Goal: Information Seeking & Learning: Check status

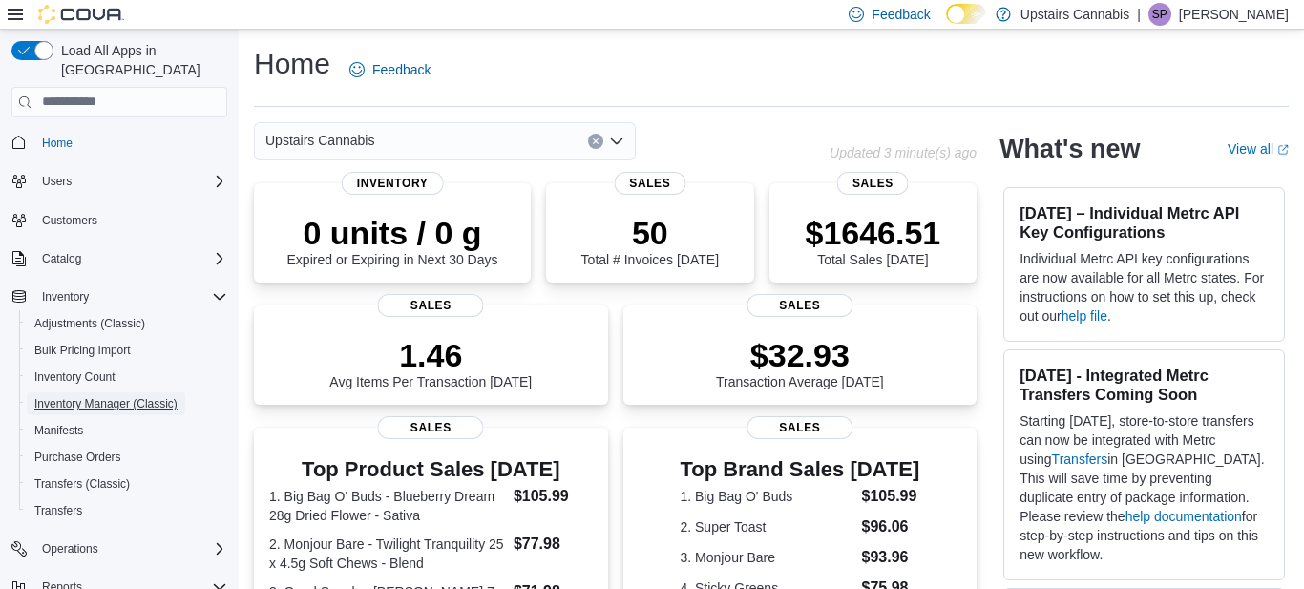
click at [140, 396] on span "Inventory Manager (Classic)" at bounding box center [105, 403] width 143 height 15
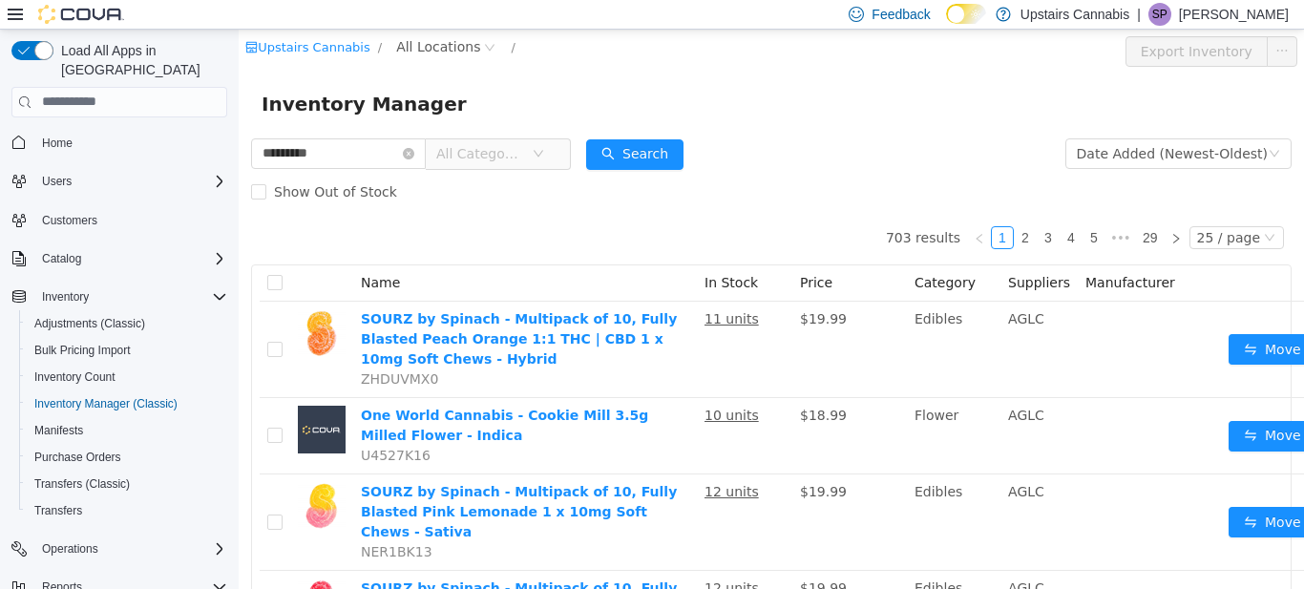
type input "*********"
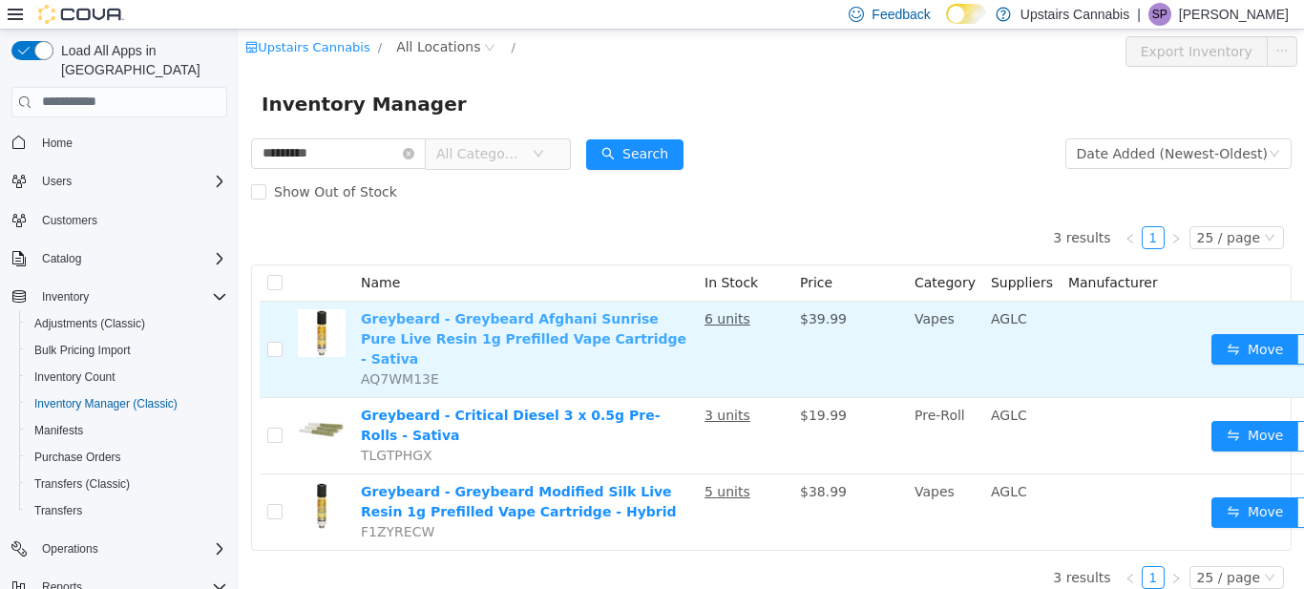
click at [401, 315] on link "Greybeard - Greybeard Afghani Sunrise Pure Live Resin 1g Prefilled Vape Cartrid…" at bounding box center [523, 337] width 325 height 55
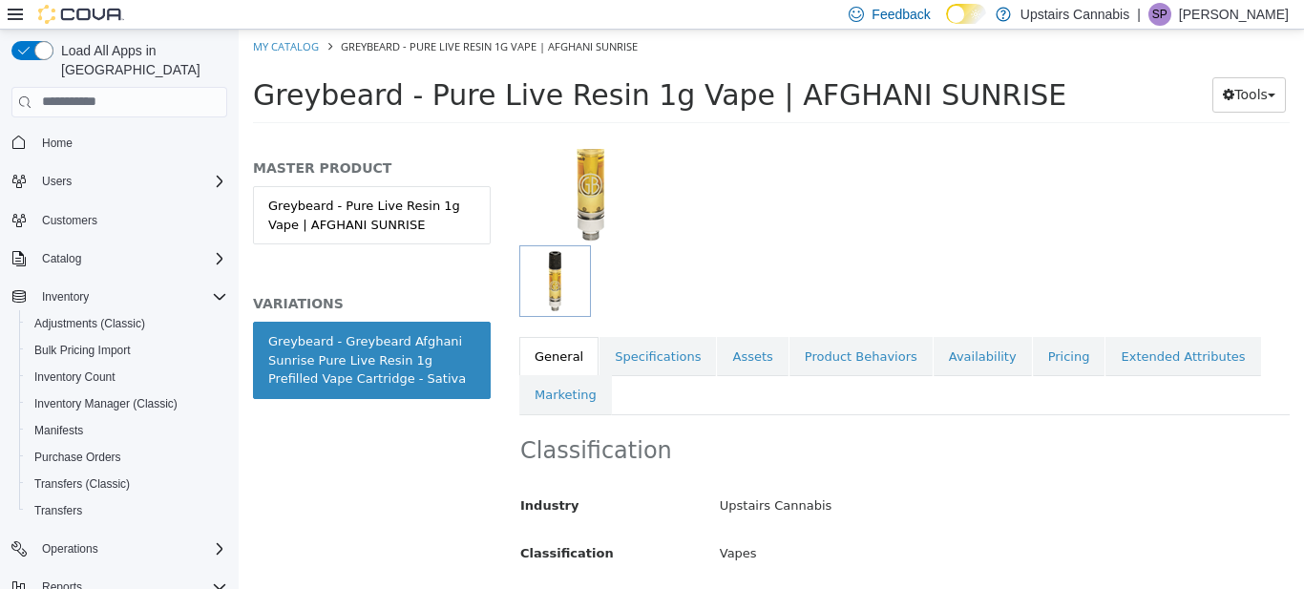
scroll to position [198, 0]
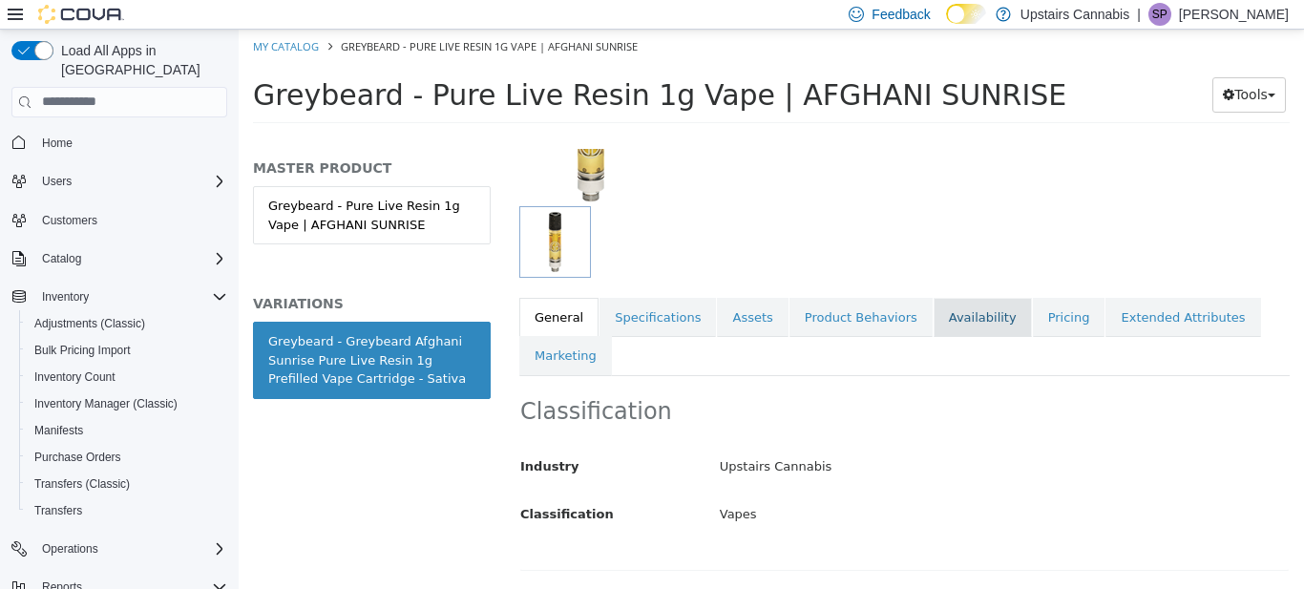
click at [951, 320] on link "Availability" at bounding box center [983, 317] width 98 height 40
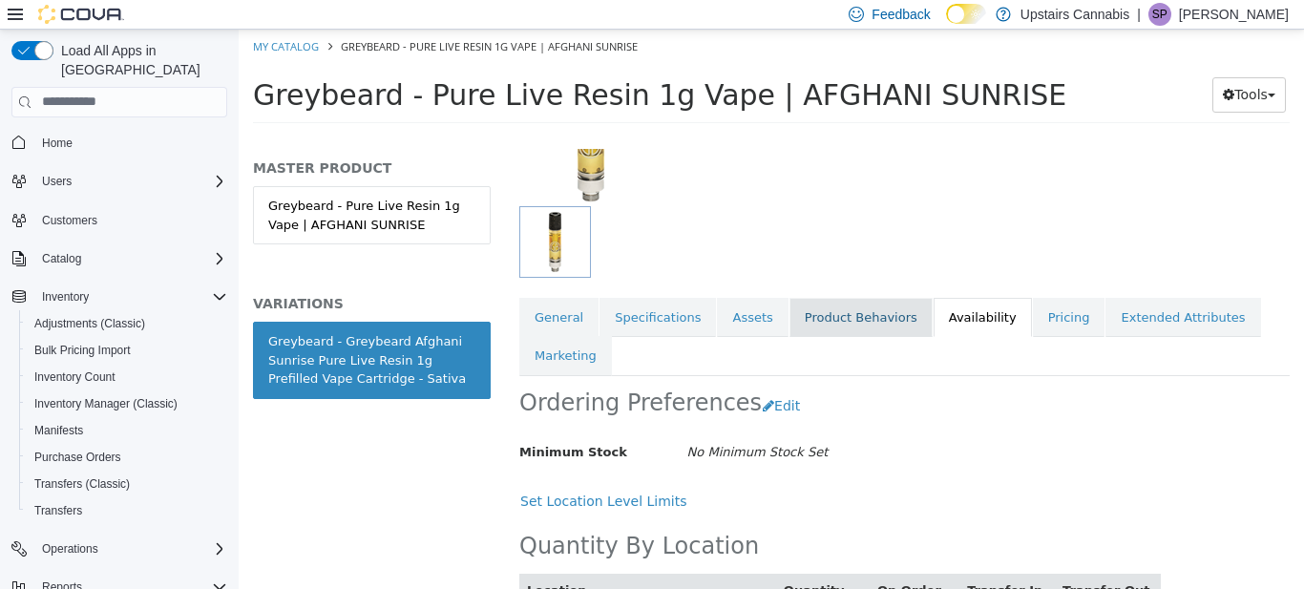
scroll to position [286, 0]
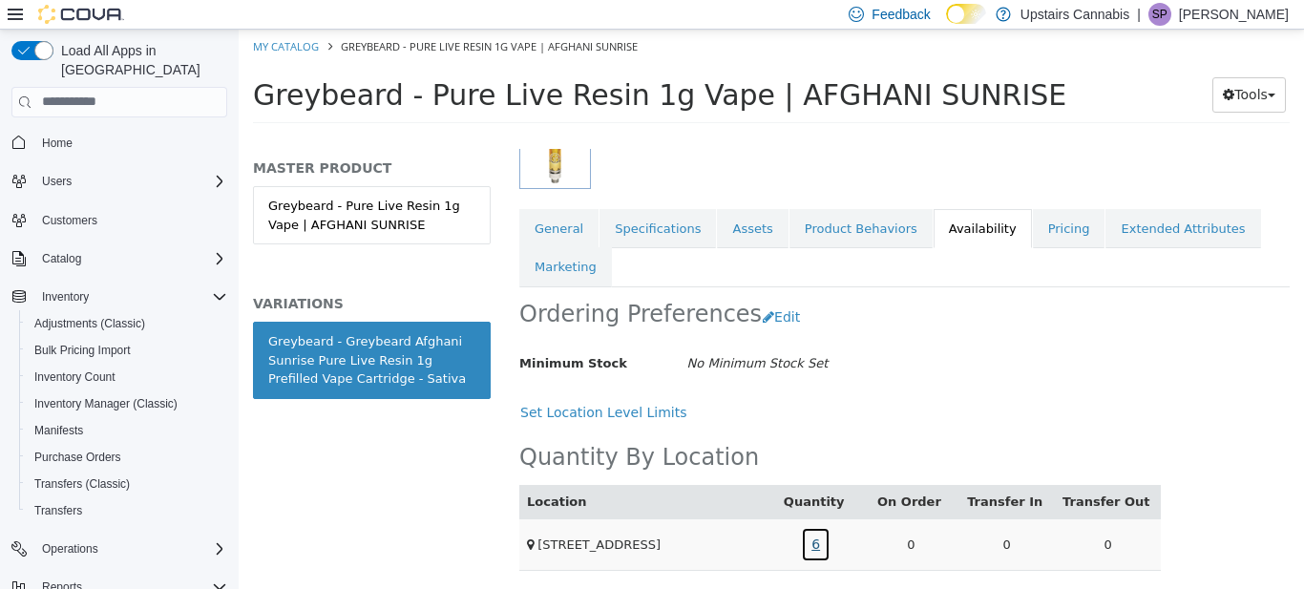
click at [829, 545] on link "6" at bounding box center [816, 543] width 30 height 35
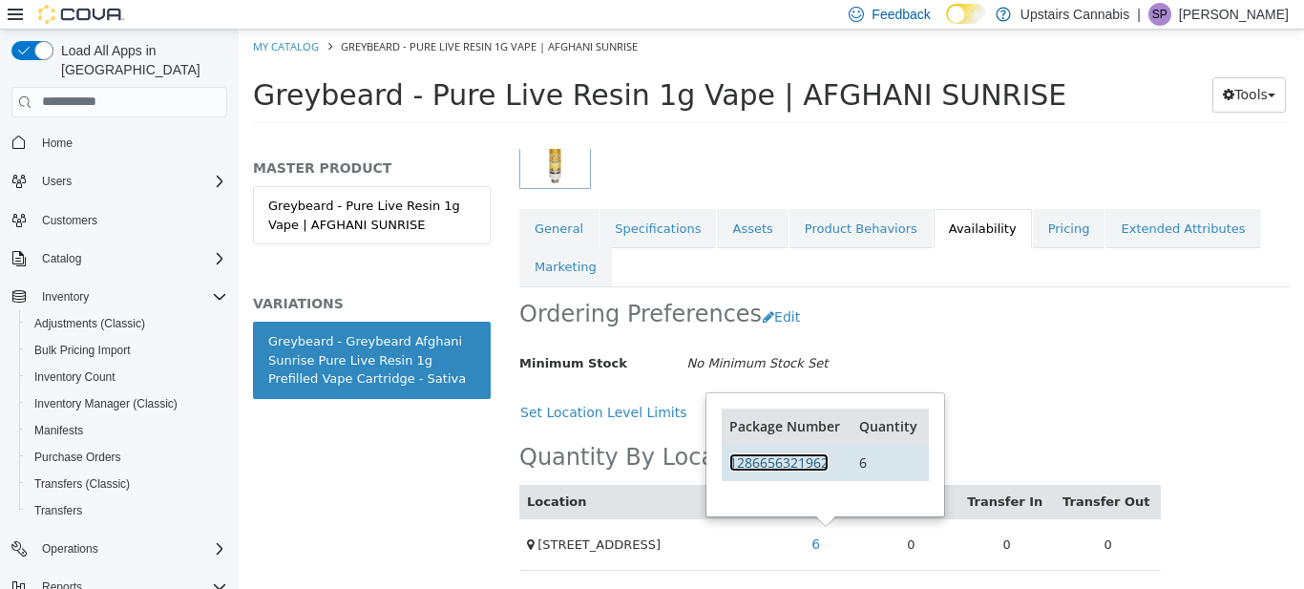
click at [790, 455] on link "1286656321962" at bounding box center [778, 461] width 99 height 18
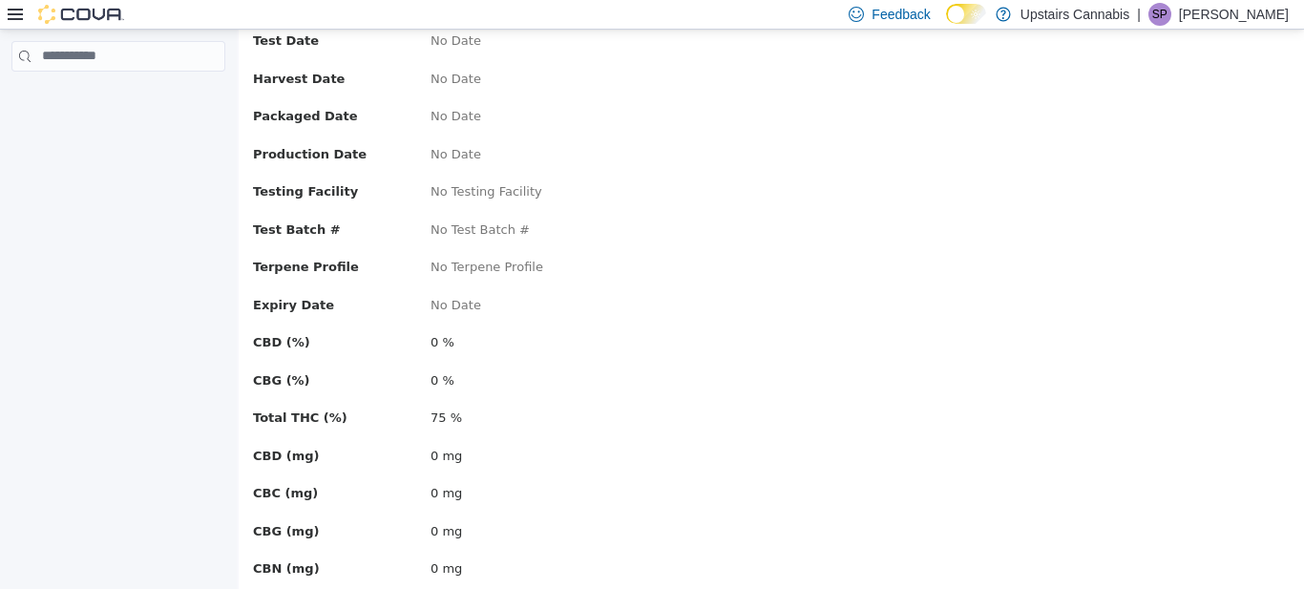
scroll to position [414, 0]
